Goal: Task Accomplishment & Management: Use online tool/utility

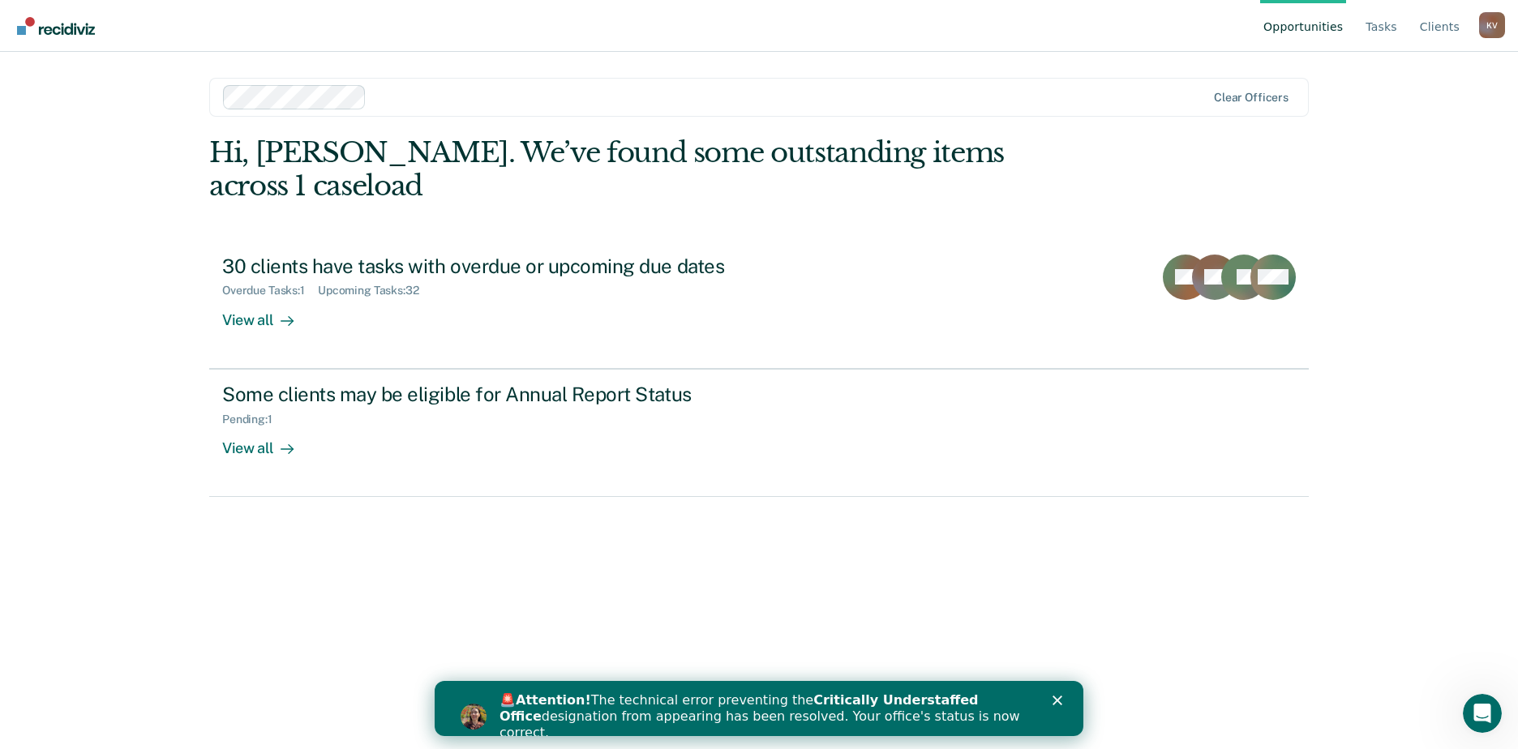
click at [1053, 709] on div "🚨 Attention! The technical error preventing the Critically Understaffed Office …" at bounding box center [778, 717] width 558 height 58
click at [1335, 22] on link "Opportunities" at bounding box center [1303, 26] width 86 height 52
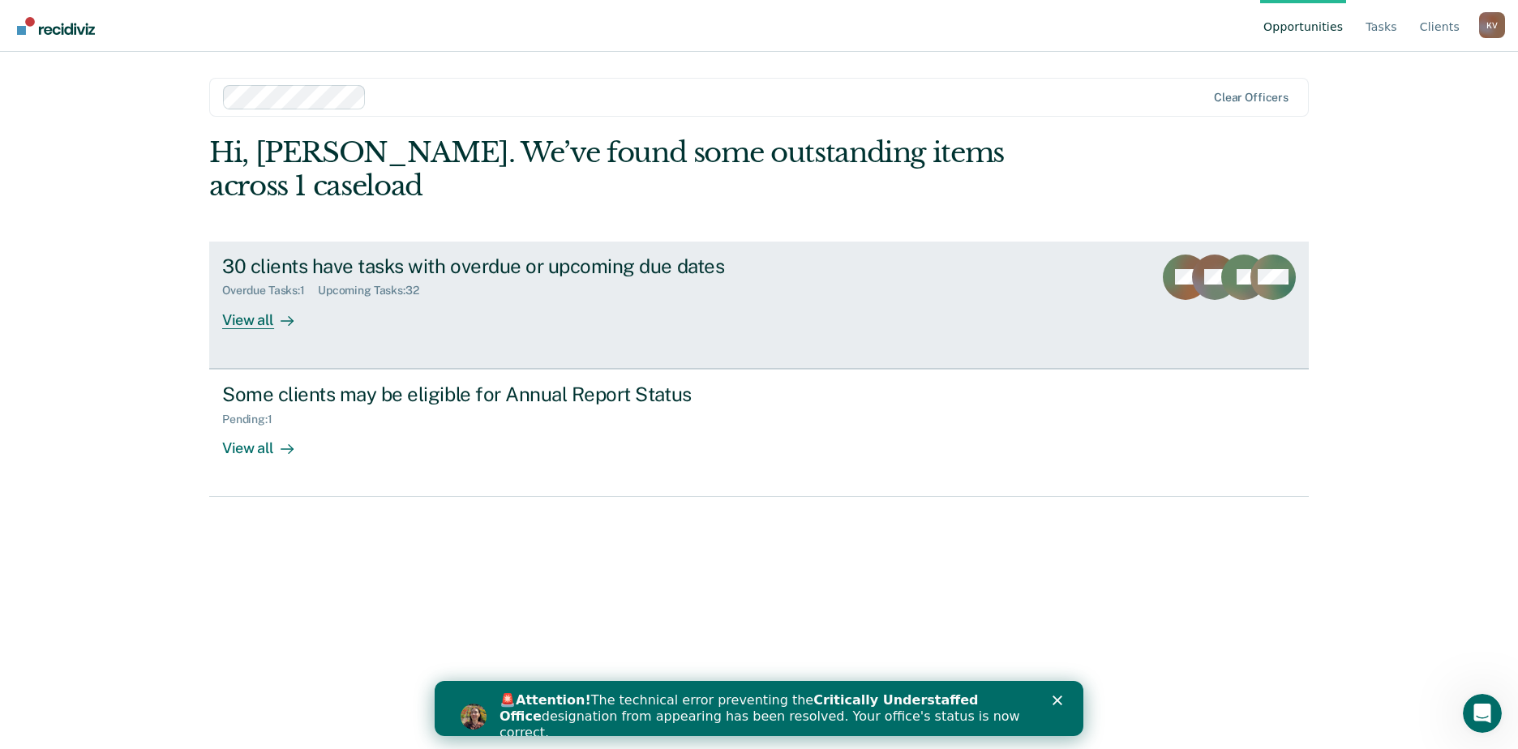
click at [502, 277] on div "Overdue Tasks : 1 Upcoming Tasks : 32" at bounding box center [506, 287] width 569 height 20
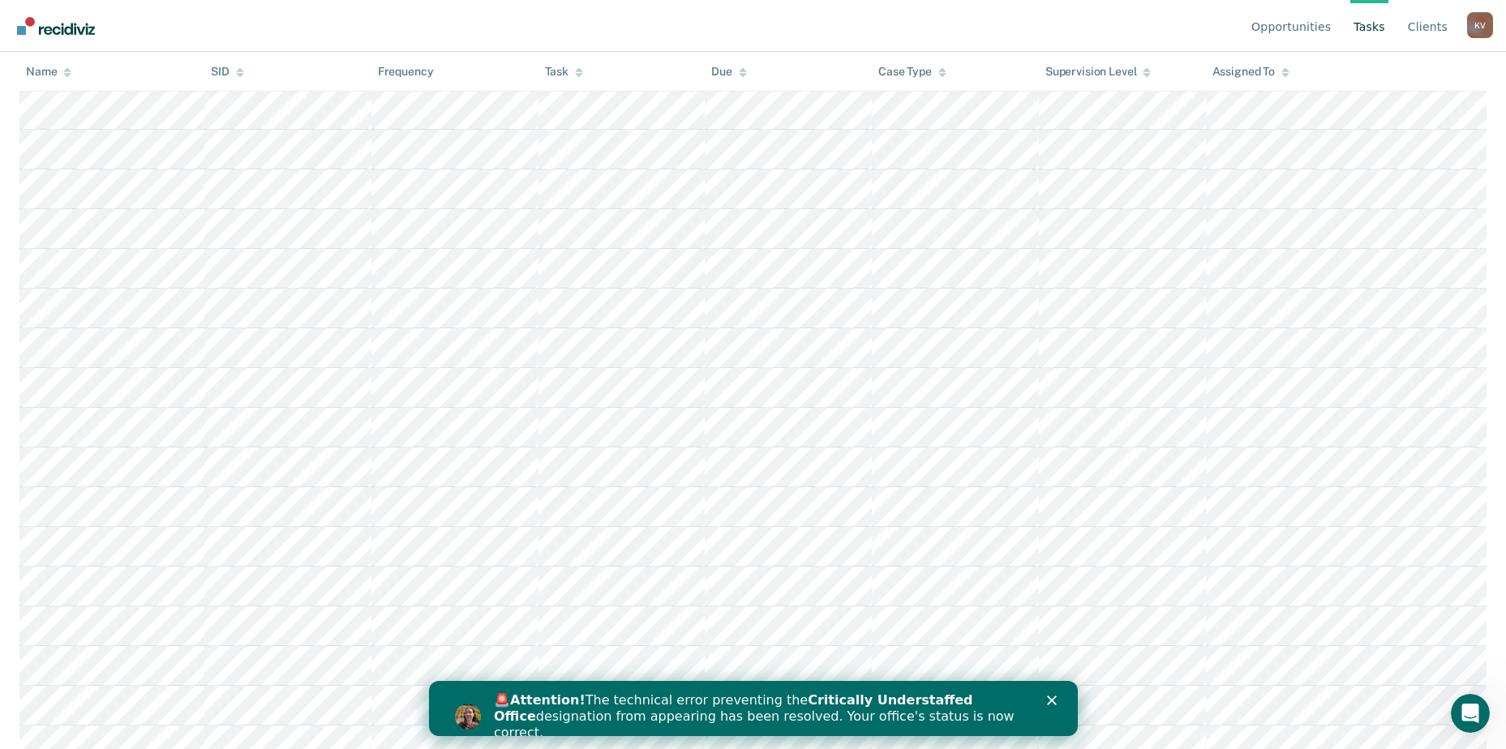
scroll to position [941, 0]
drag, startPoint x: 1006, startPoint y: 736, endPoint x: 1006, endPoint y: 766, distance: 30.0
drag, startPoint x: 1006, startPoint y: 766, endPoint x: 962, endPoint y: 709, distance: 72.8
click at [962, 709] on div "🚨 Attention! The technical error preventing the Critically Understaffed Office …" at bounding box center [759, 716] width 532 height 49
click at [1052, 693] on div "🚨 Attention! The technical error preventing the Critically Understaffed Office …" at bounding box center [752, 717] width 649 height 58
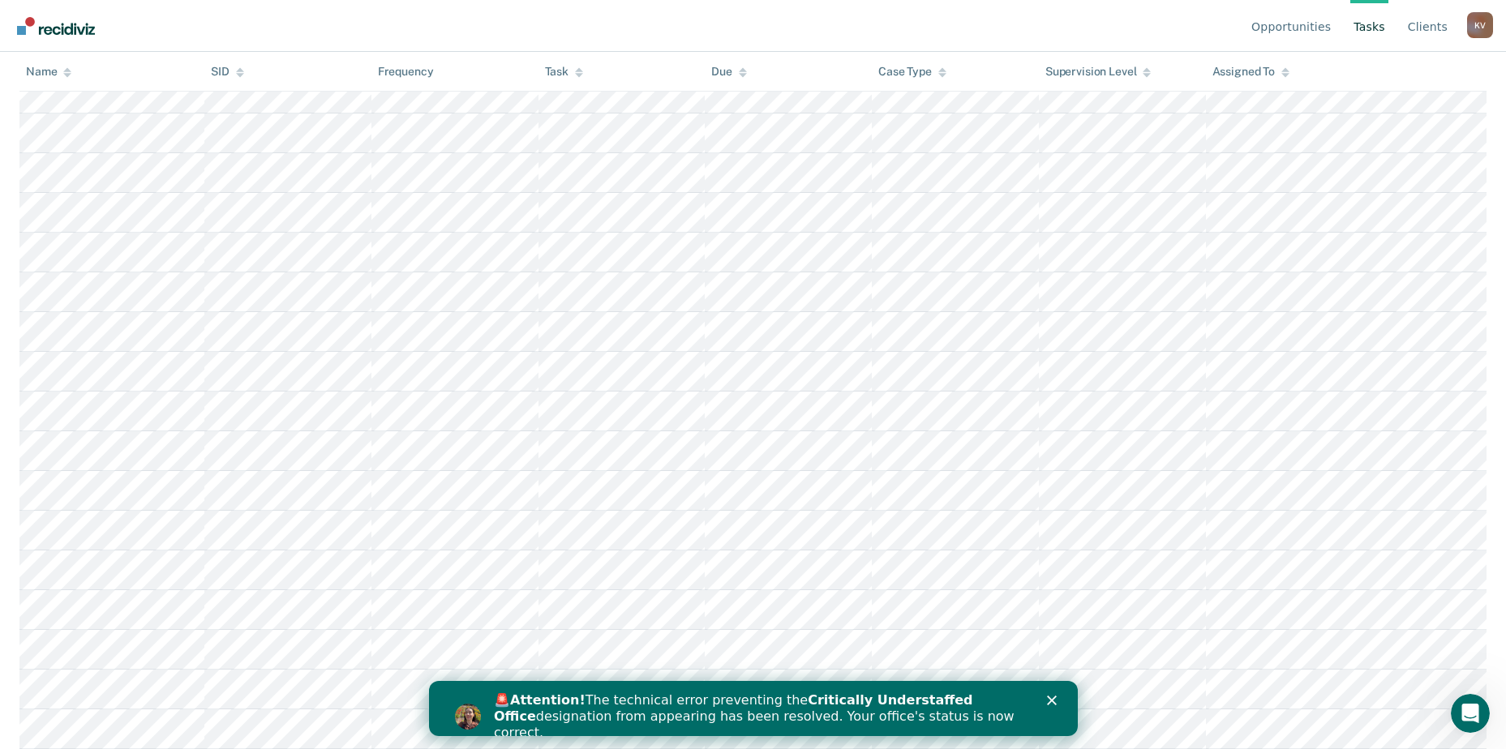
click at [1052, 696] on icon "Close" at bounding box center [1051, 701] width 10 height 10
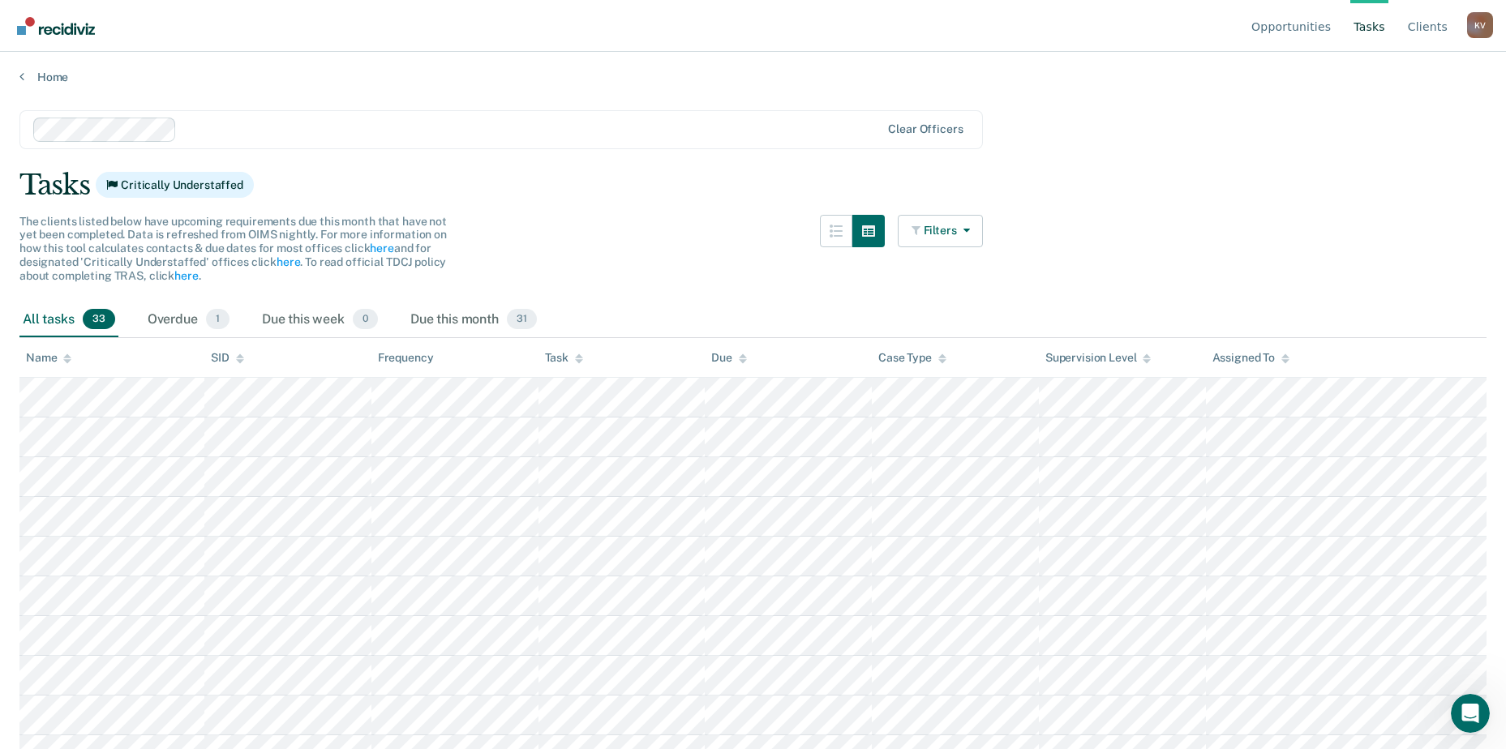
scroll to position [0, 0]
click at [149, 307] on div "Overdue 1" at bounding box center [188, 322] width 88 height 36
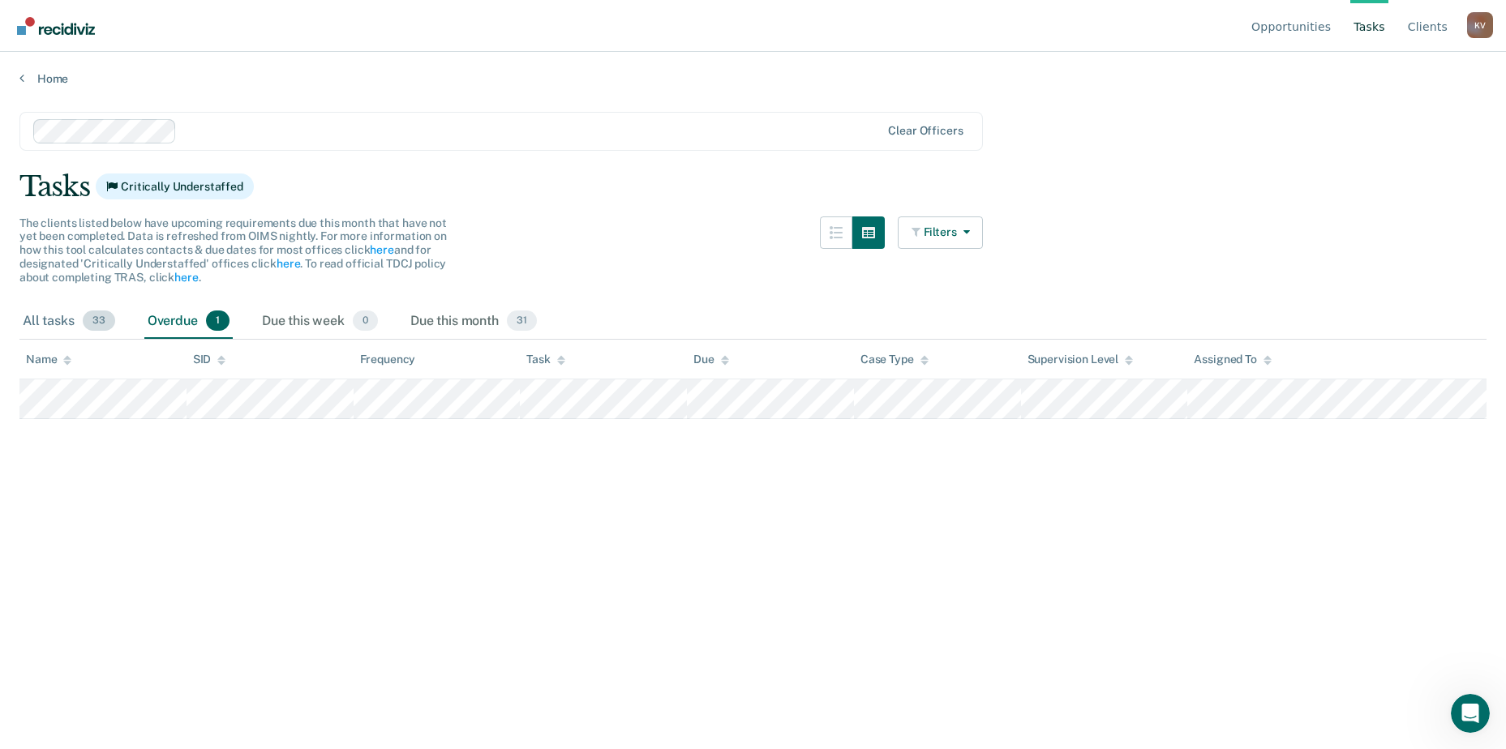
click at [79, 320] on div "All tasks 33" at bounding box center [68, 322] width 99 height 36
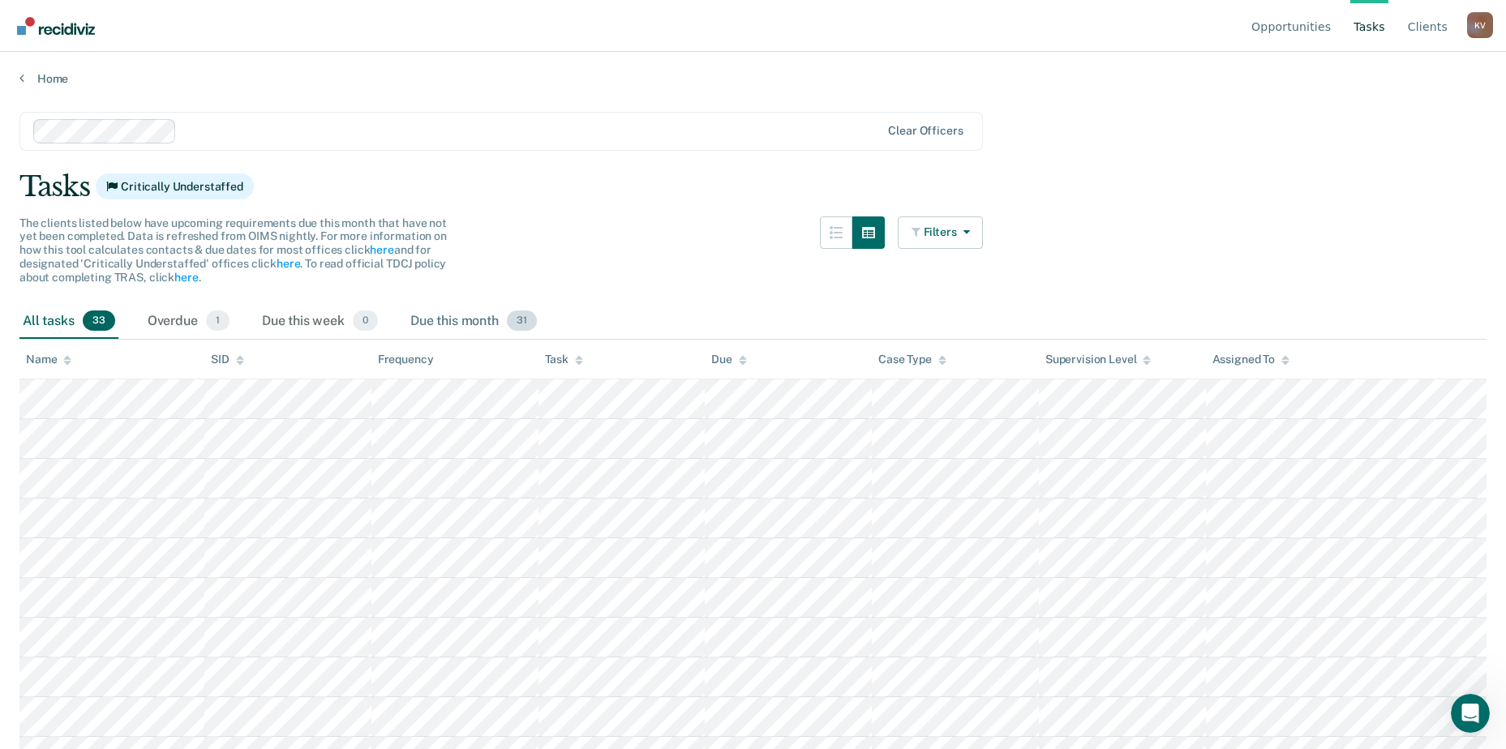
click at [439, 312] on div "Due this month 31" at bounding box center [473, 322] width 133 height 36
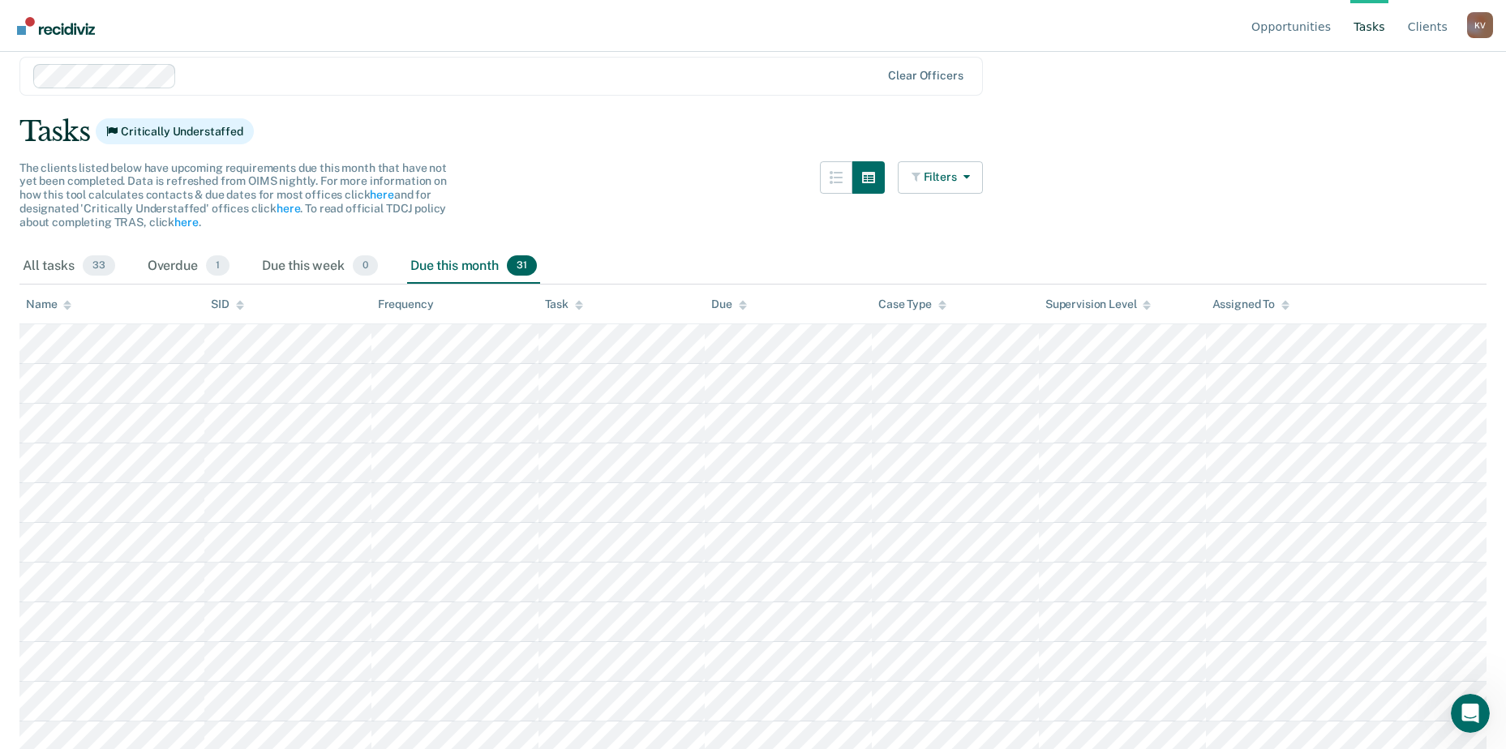
scroll to position [81, 0]
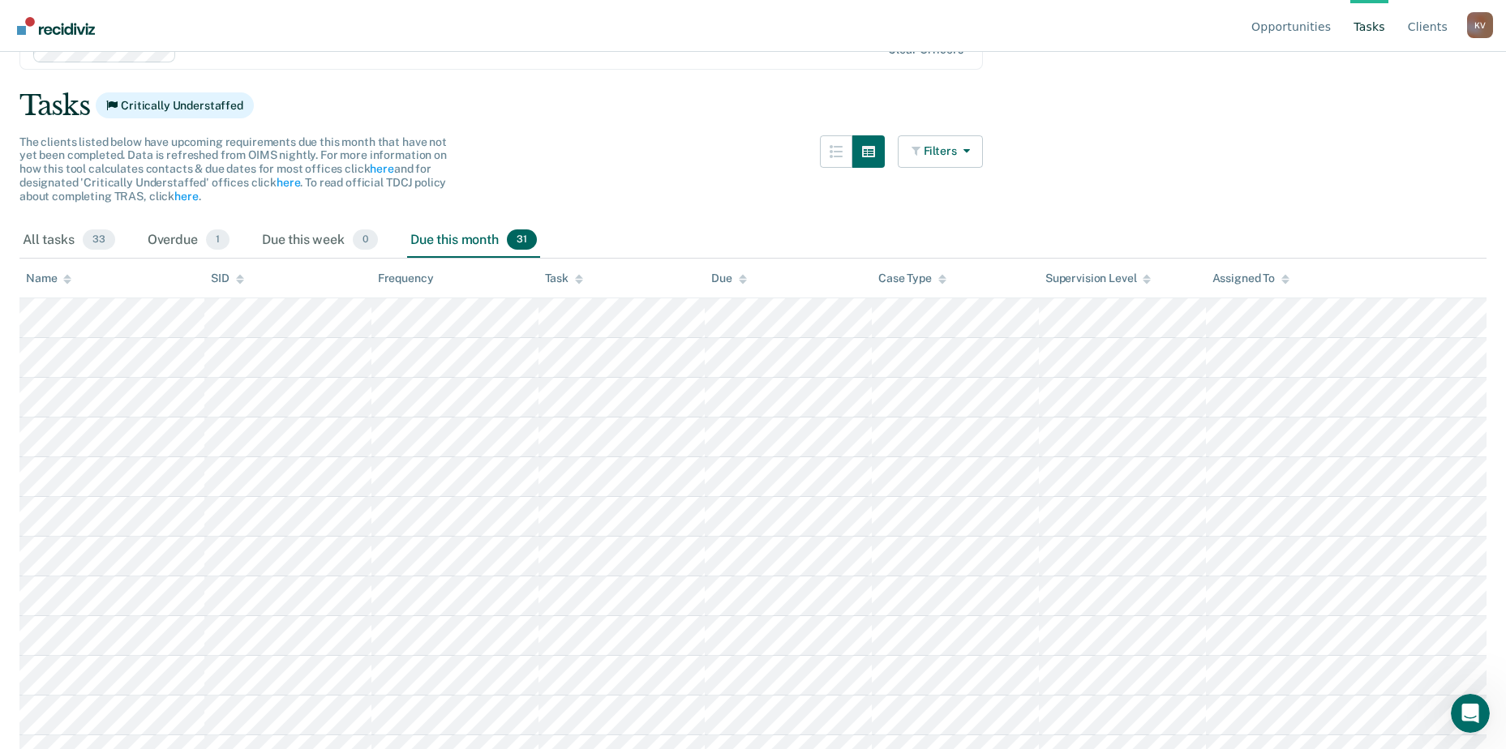
click at [590, 261] on th "Task" at bounding box center [621, 279] width 167 height 40
click at [579, 281] on icon at bounding box center [579, 282] width 8 height 4
click at [578, 280] on icon at bounding box center [579, 282] width 8 height 4
click at [947, 139] on button "Filters" at bounding box center [941, 151] width 86 height 32
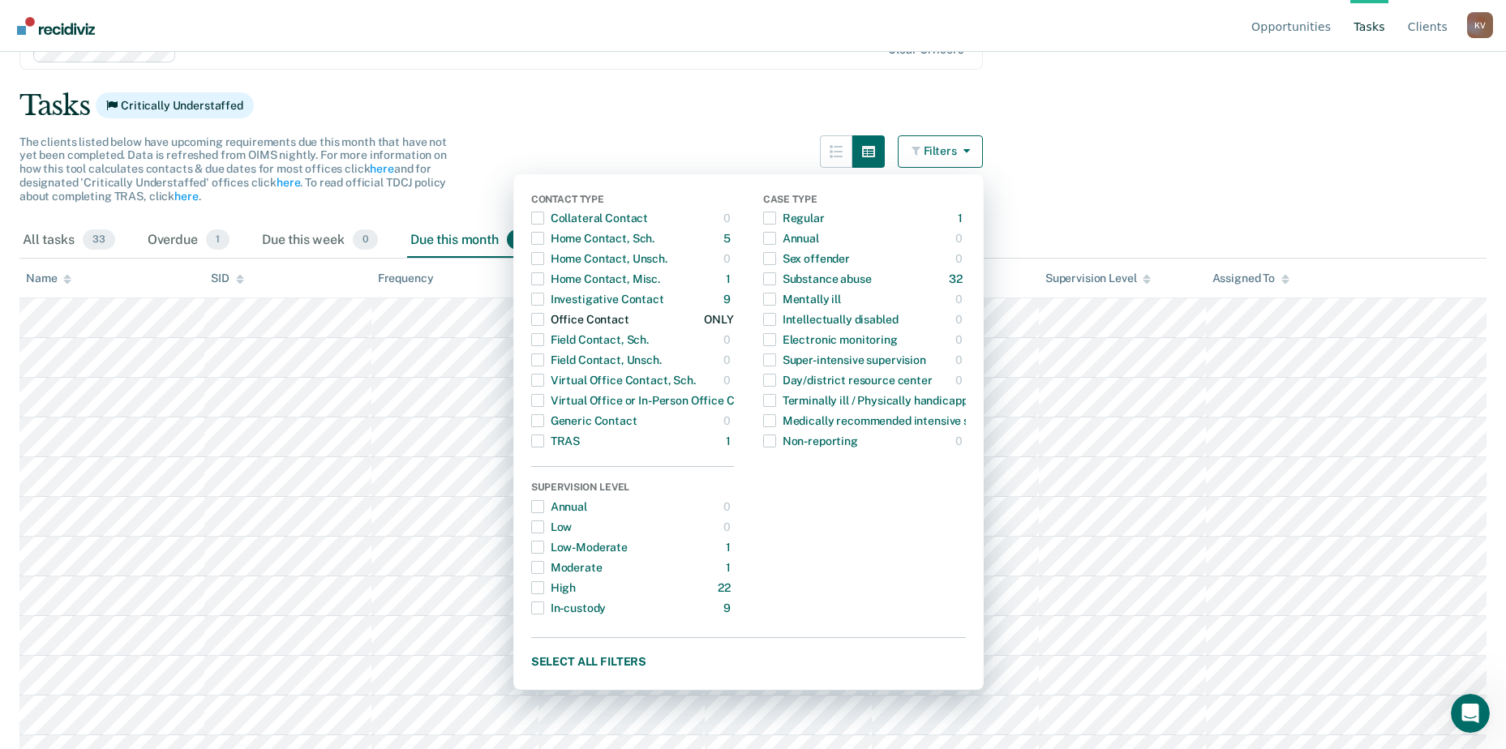
click at [544, 313] on span "Dropdown Menu" at bounding box center [537, 319] width 13 height 13
click at [1188, 161] on main "Clear officers Tasks Critically Understaffed The clients listed below have upco…" at bounding box center [753, 334] width 1506 height 658
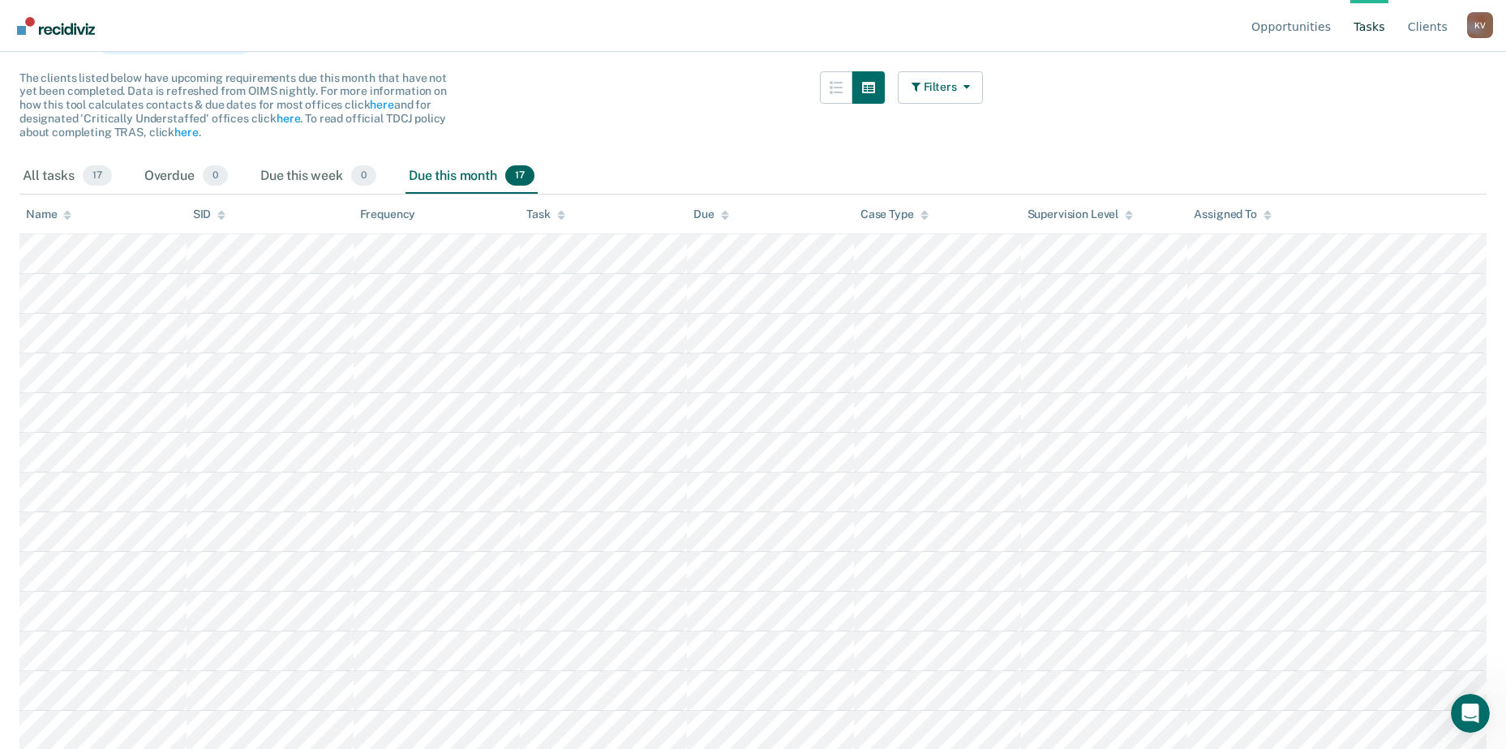
scroll to position [0, 0]
